Goal: Task Accomplishment & Management: Manage account settings

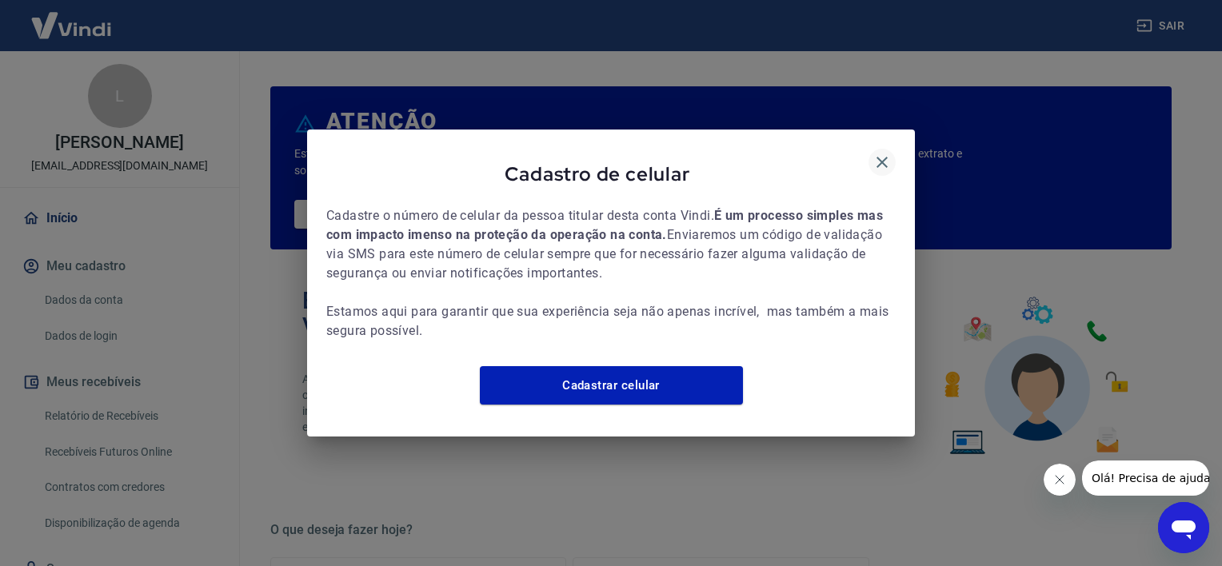
click at [883, 157] on icon "button" at bounding box center [881, 162] width 11 height 11
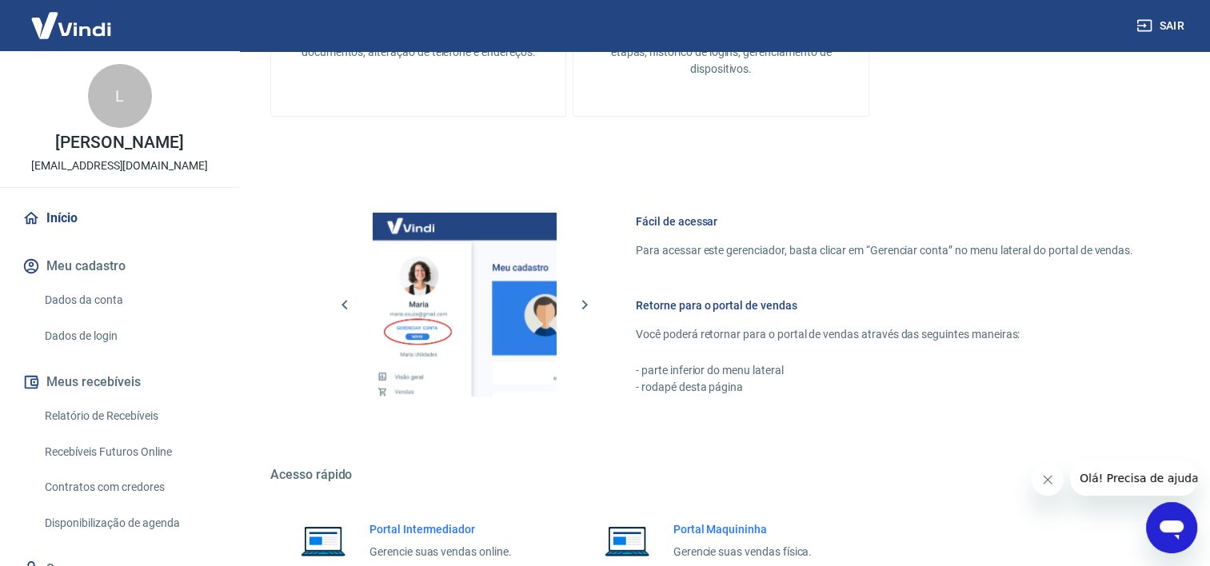
scroll to position [862, 0]
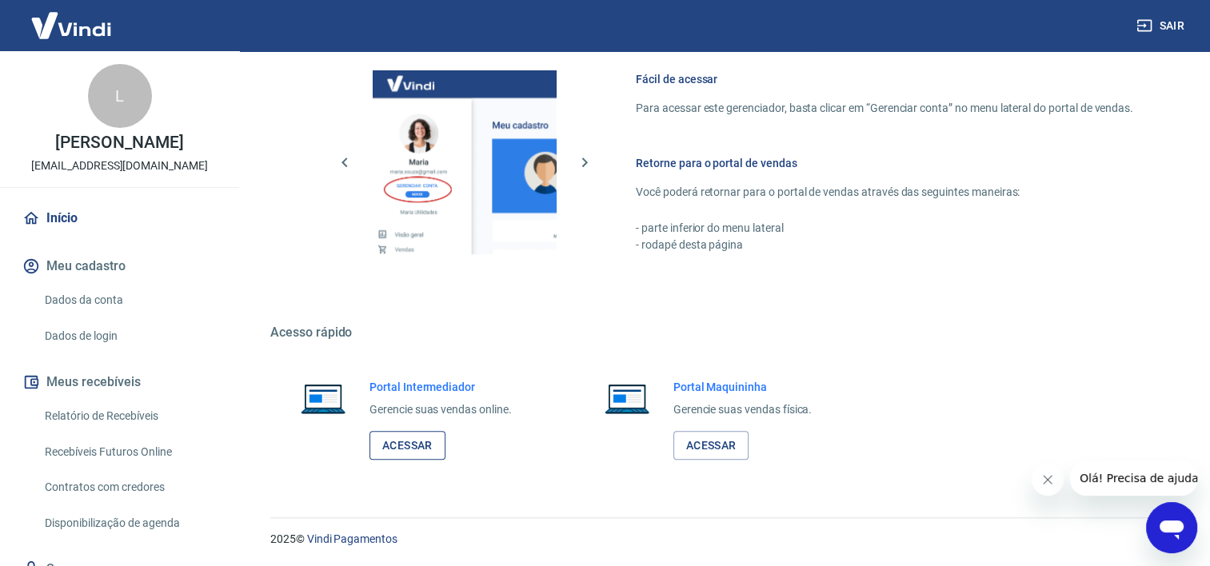
click at [418, 441] on link "Acessar" at bounding box center [407, 446] width 76 height 30
